Goal: Check status

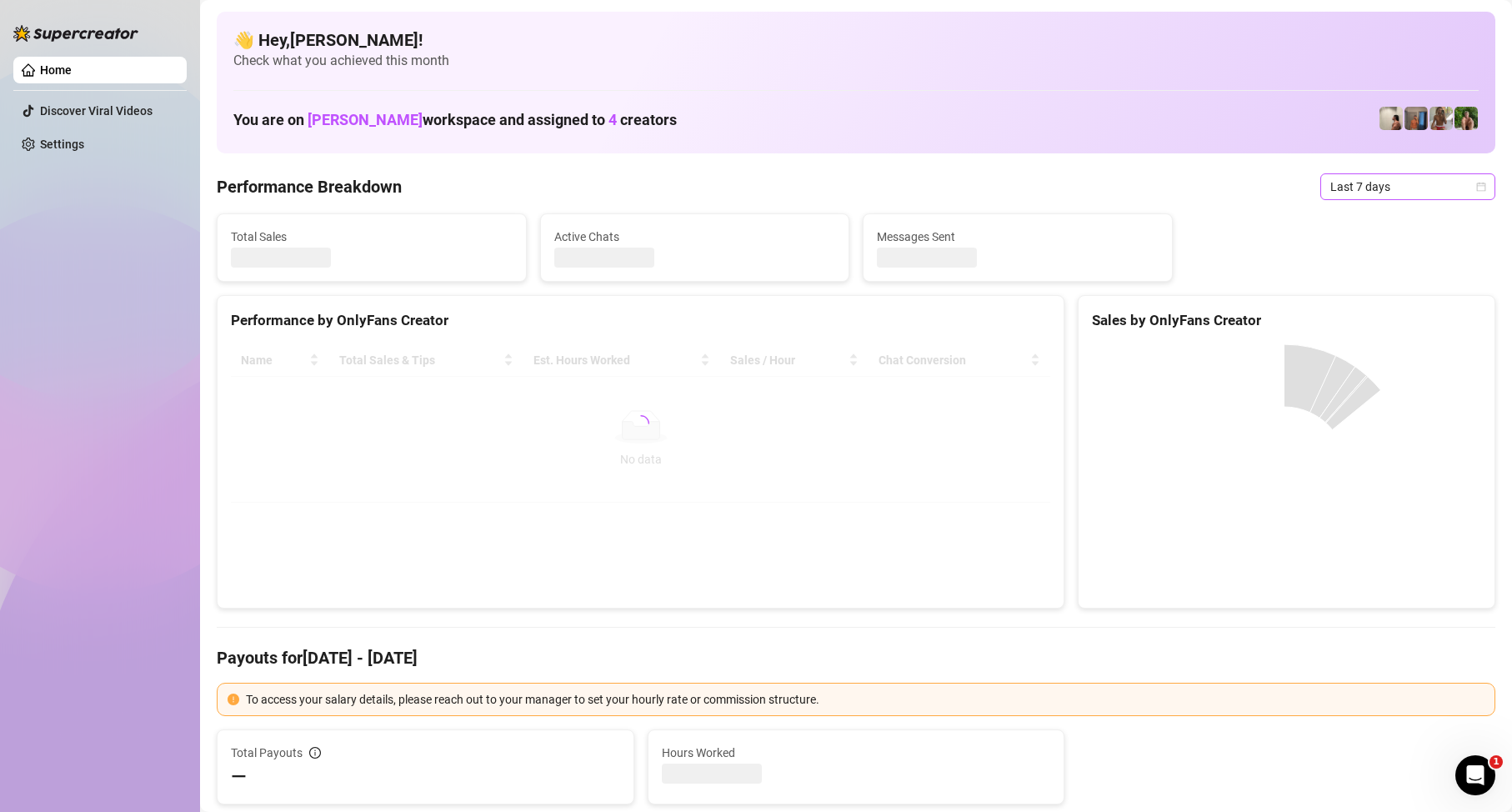
drag, startPoint x: 1366, startPoint y: 167, endPoint x: 1371, endPoint y: 178, distance: 12.1
click at [1371, 178] on span "Last 7 days" at bounding box center [1408, 186] width 155 height 25
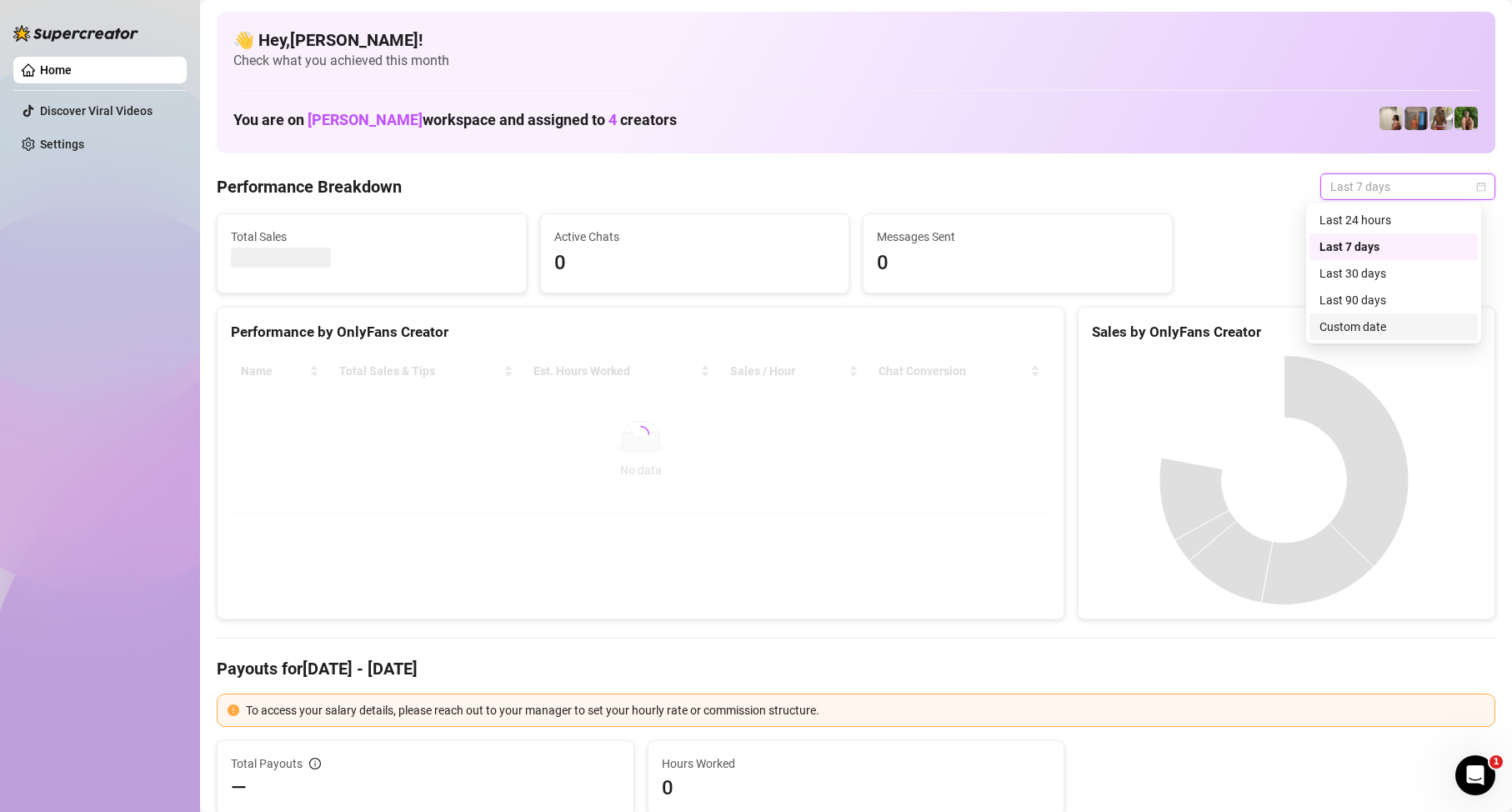
click at [1365, 333] on div "Custom date" at bounding box center [1393, 327] width 149 height 19
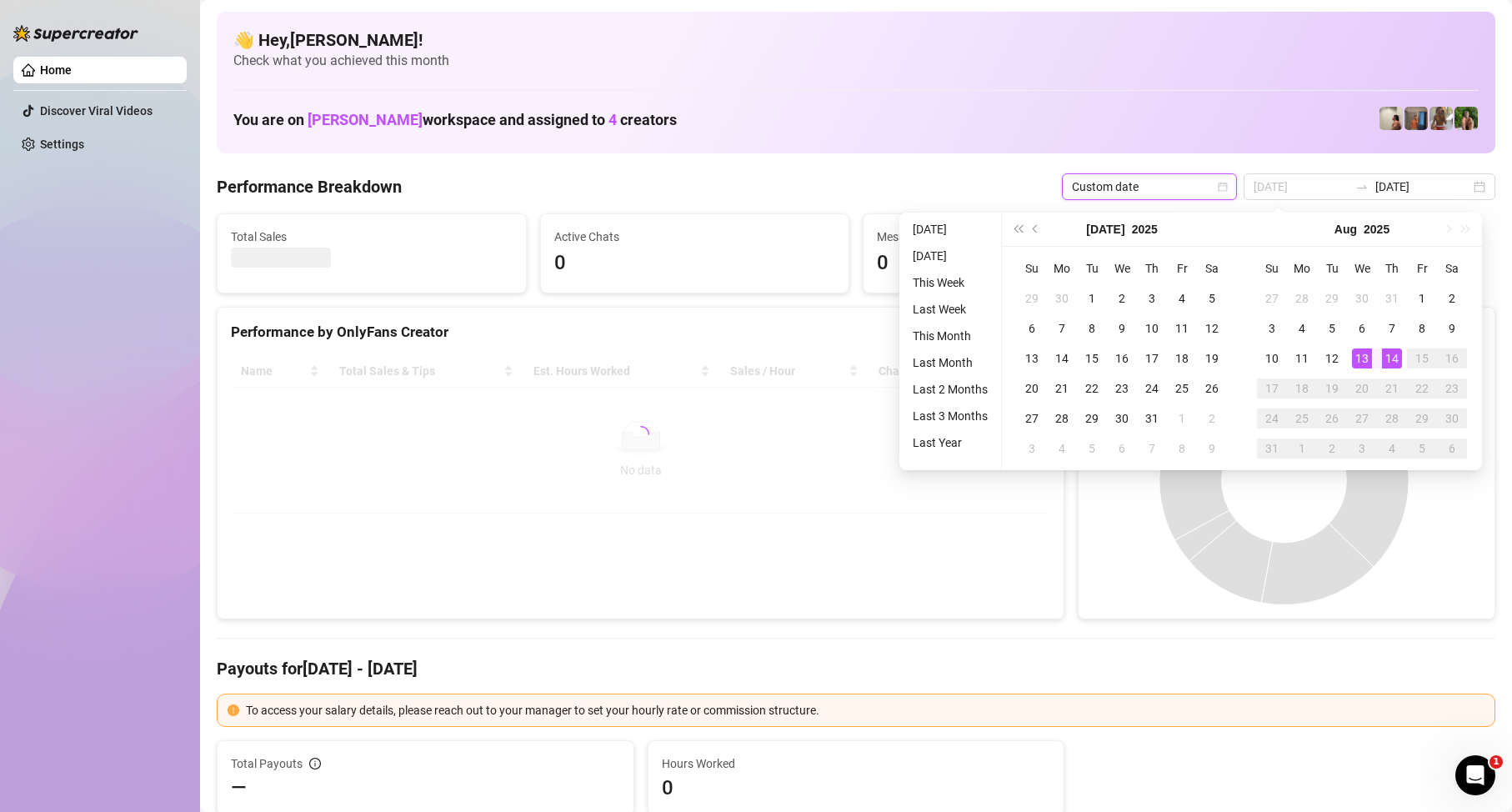
type input "[DATE]"
click at [1369, 355] on div "13" at bounding box center [1362, 358] width 20 height 20
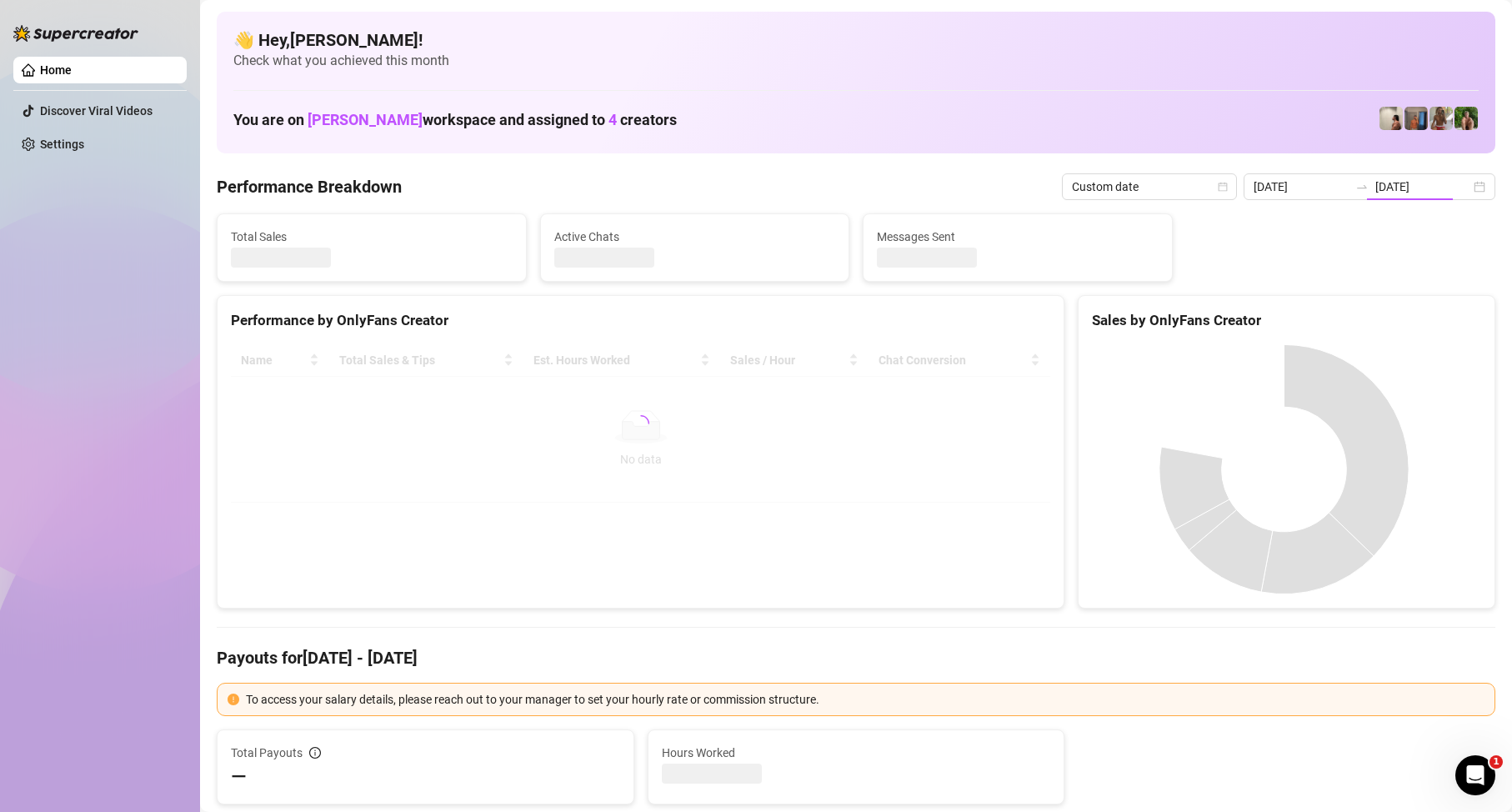
type input "[DATE]"
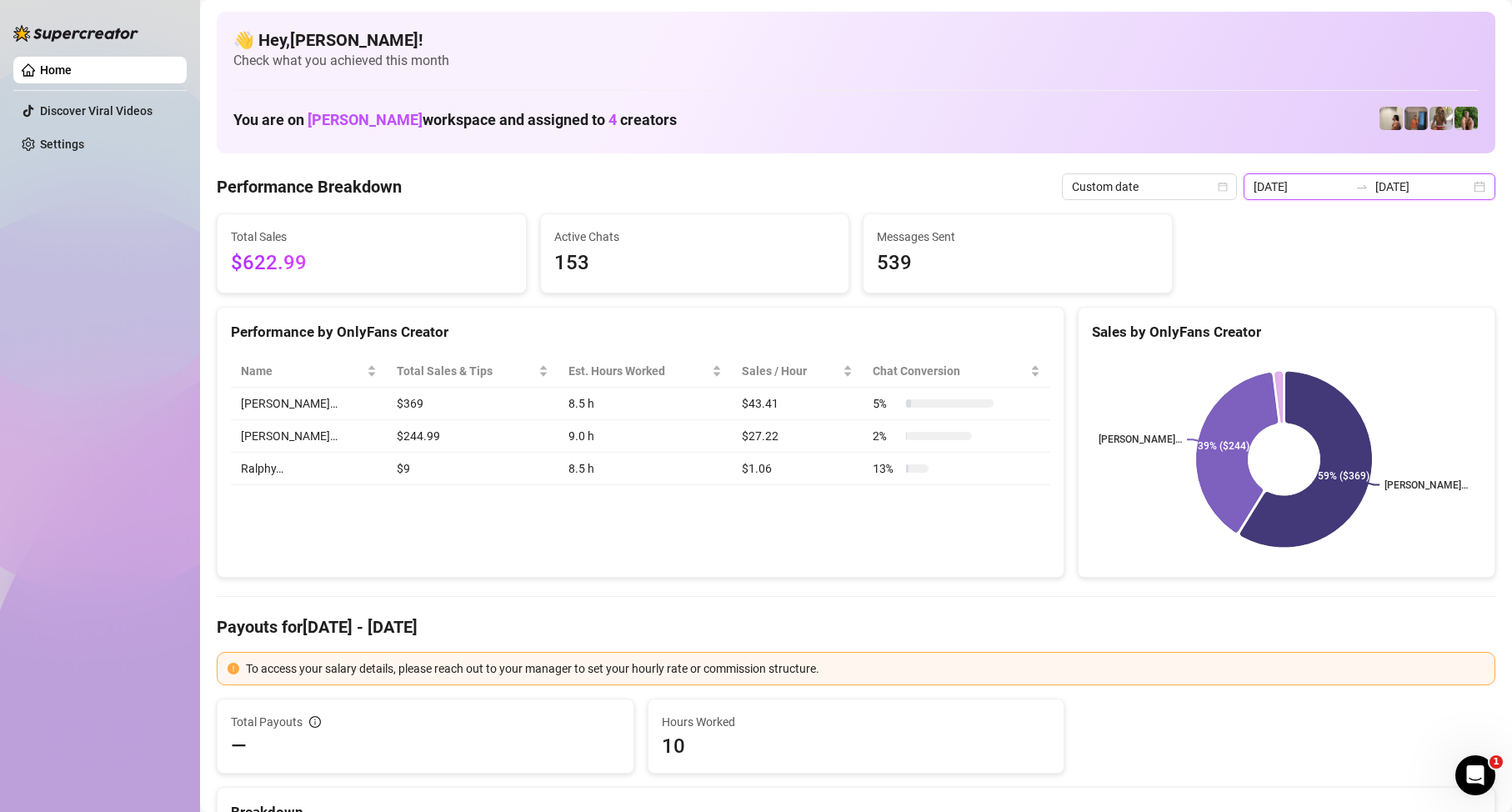
click at [1297, 189] on input "[DATE]" at bounding box center [1302, 187] width 95 height 19
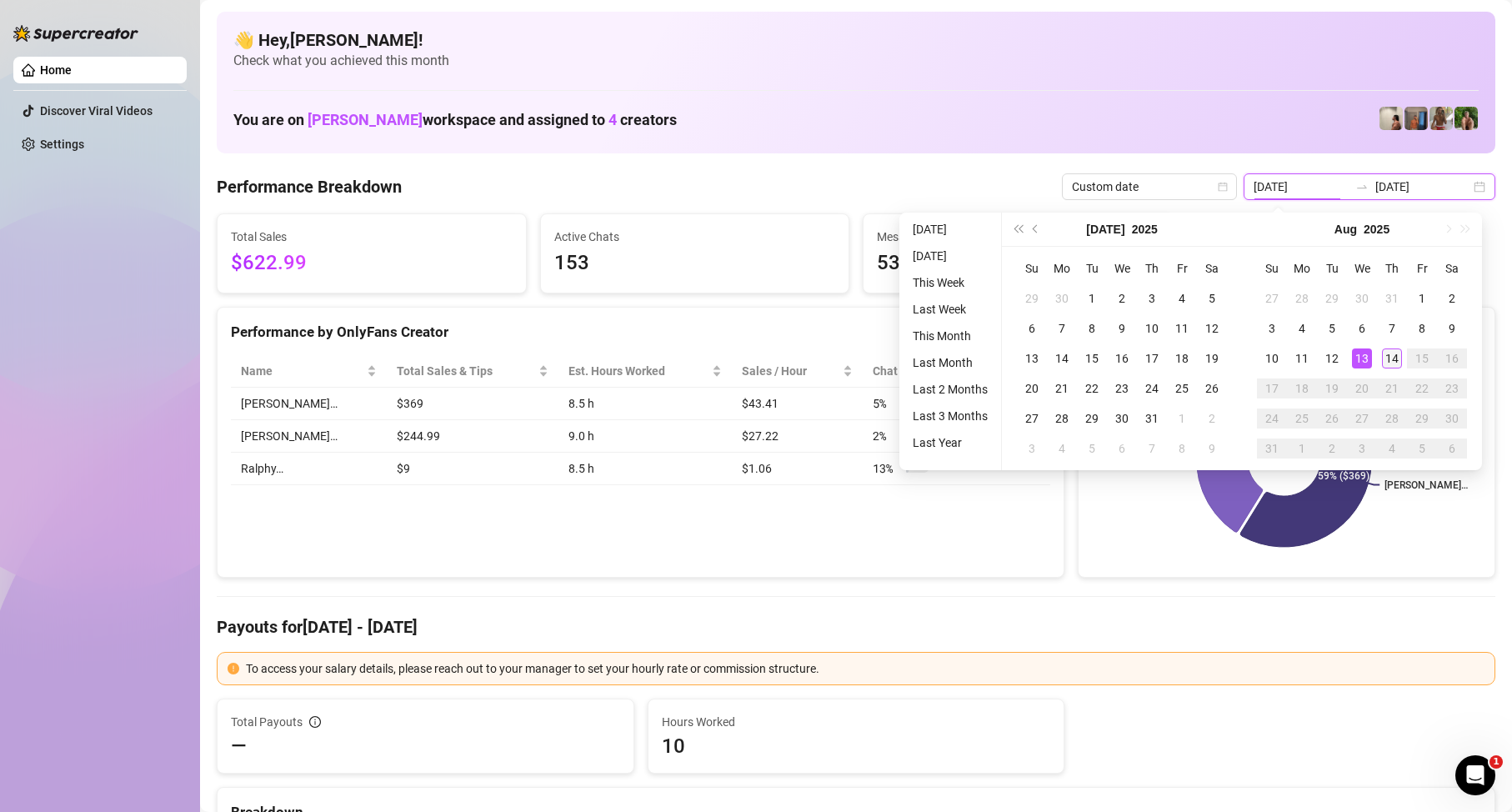
type input "[DATE]"
click at [1391, 353] on div "14" at bounding box center [1391, 358] width 20 height 20
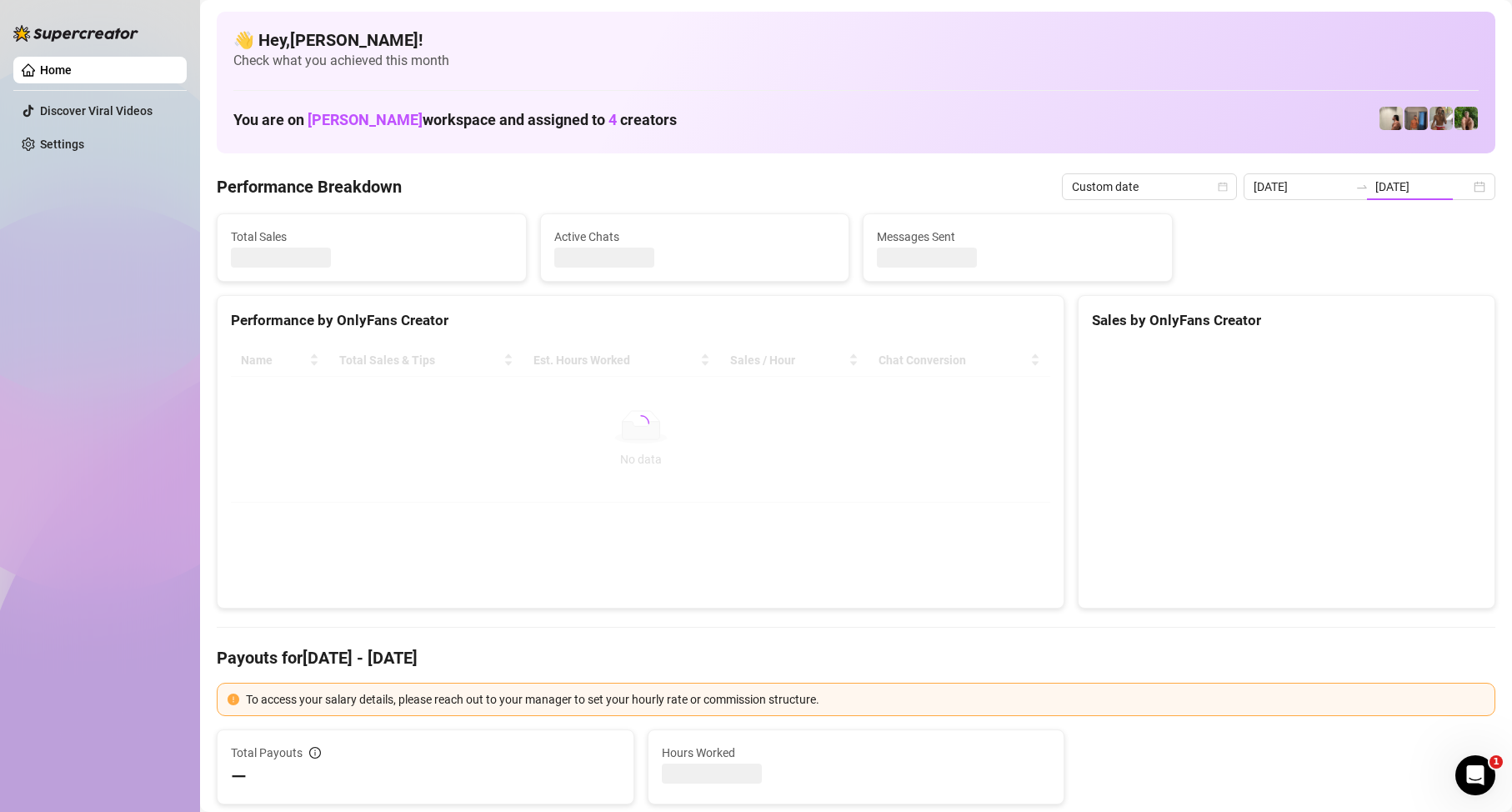
type input "[DATE]"
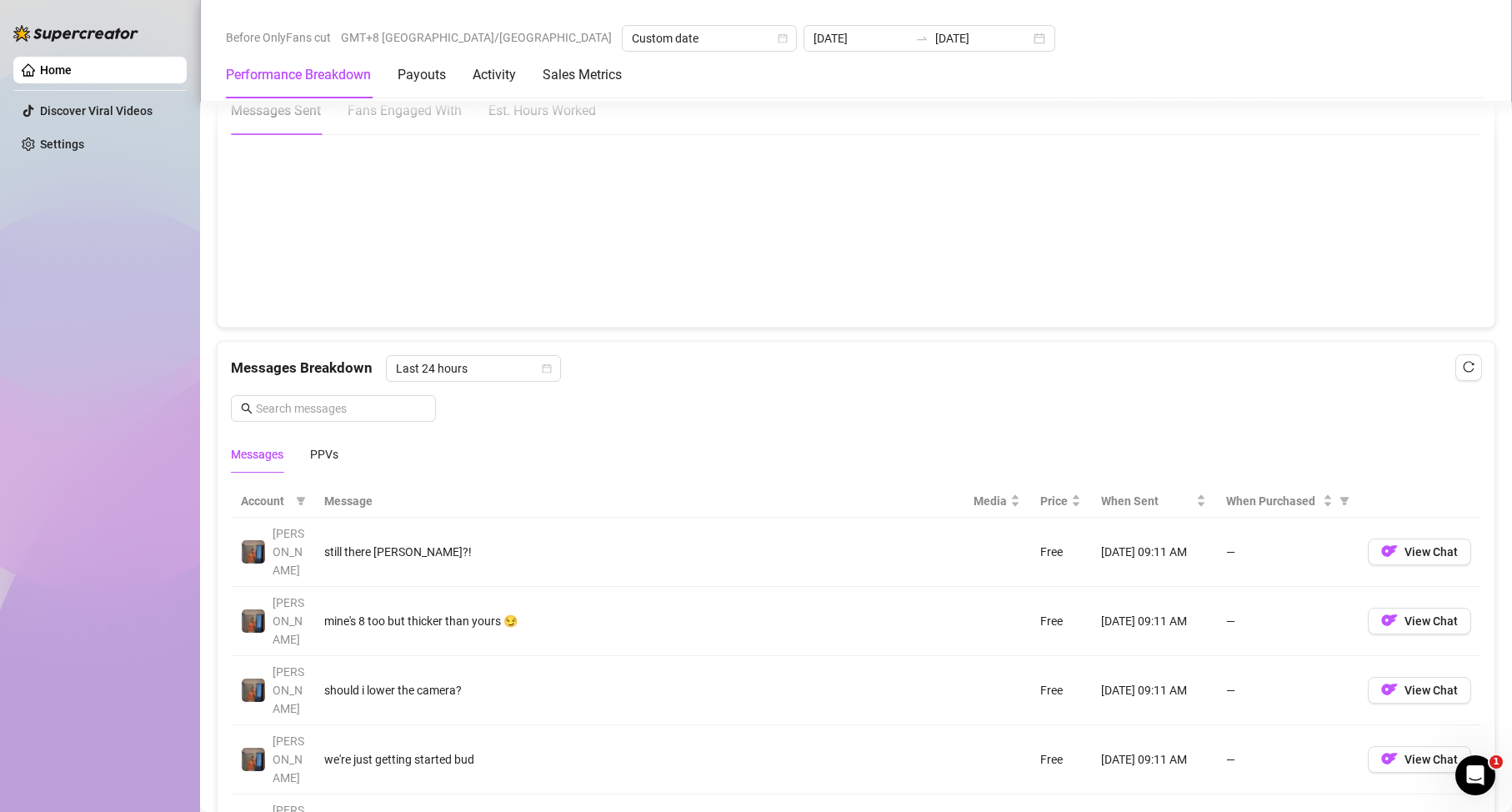
scroll to position [1417, 0]
